Goal: Transaction & Acquisition: Purchase product/service

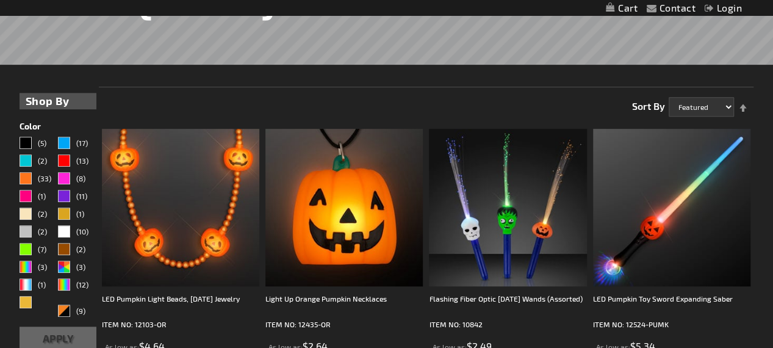
scroll to position [244, 0]
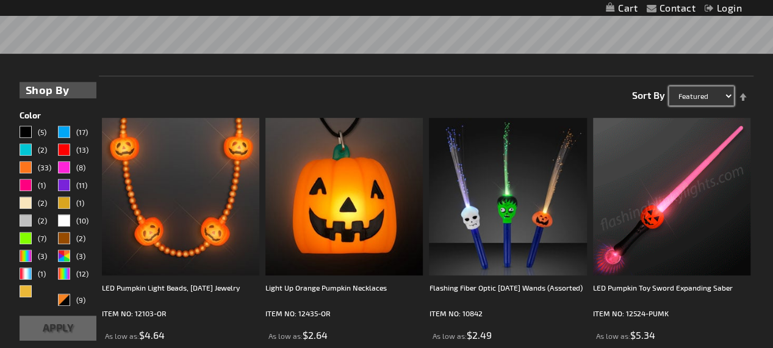
click at [728, 95] on select "Featured Name Price Best Sellers" at bounding box center [701, 96] width 65 height 20
select select "price"
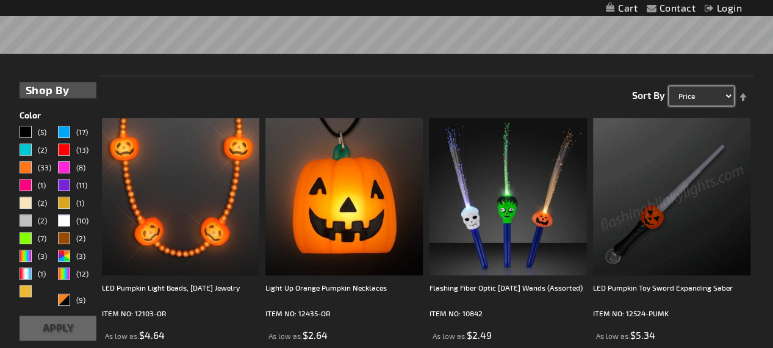
click at [669, 86] on select "Featured Name Price Best Sellers" at bounding box center [701, 96] width 65 height 20
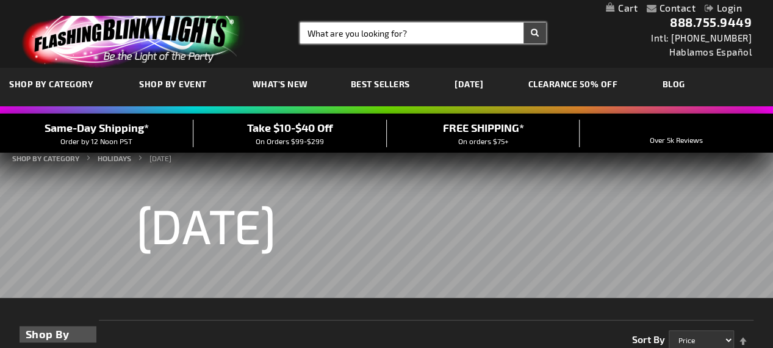
click at [355, 34] on input "Search" at bounding box center [423, 33] width 246 height 21
type input "personalized bracelett"
click at [524, 23] on button "Search" at bounding box center [535, 33] width 23 height 21
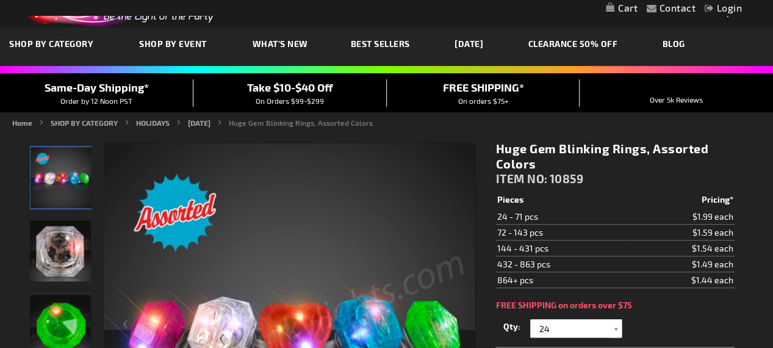
scroll to position [81, 0]
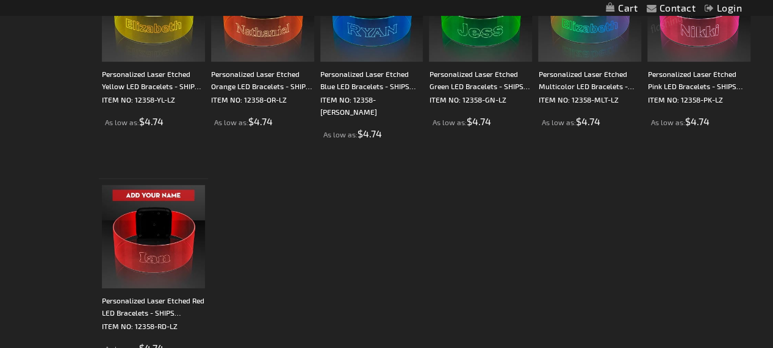
scroll to position [244, 0]
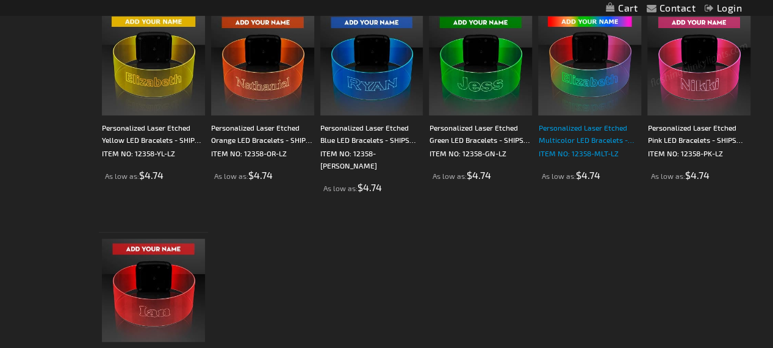
click at [589, 139] on div "Personalized Laser Etched Multicolor LED Bracelets - SHIPS SEPARATELY IN 5 BUS.…" at bounding box center [589, 133] width 103 height 24
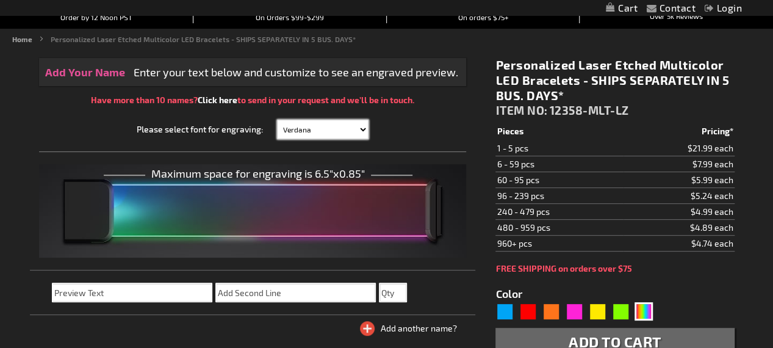
click at [360, 131] on select "Verdana Arial Arial Black Bauhaus 93 Berlin Sans Britannic Bold Cooper Black Co…" at bounding box center [323, 130] width 92 height 20
select select "Arial Black"
click at [277, 120] on select "Verdana Arial Arial Black Bauhaus 93 Berlin Sans Britannic Bold Cooper Black Co…" at bounding box center [323, 130] width 92 height 20
